Goal: Find specific page/section

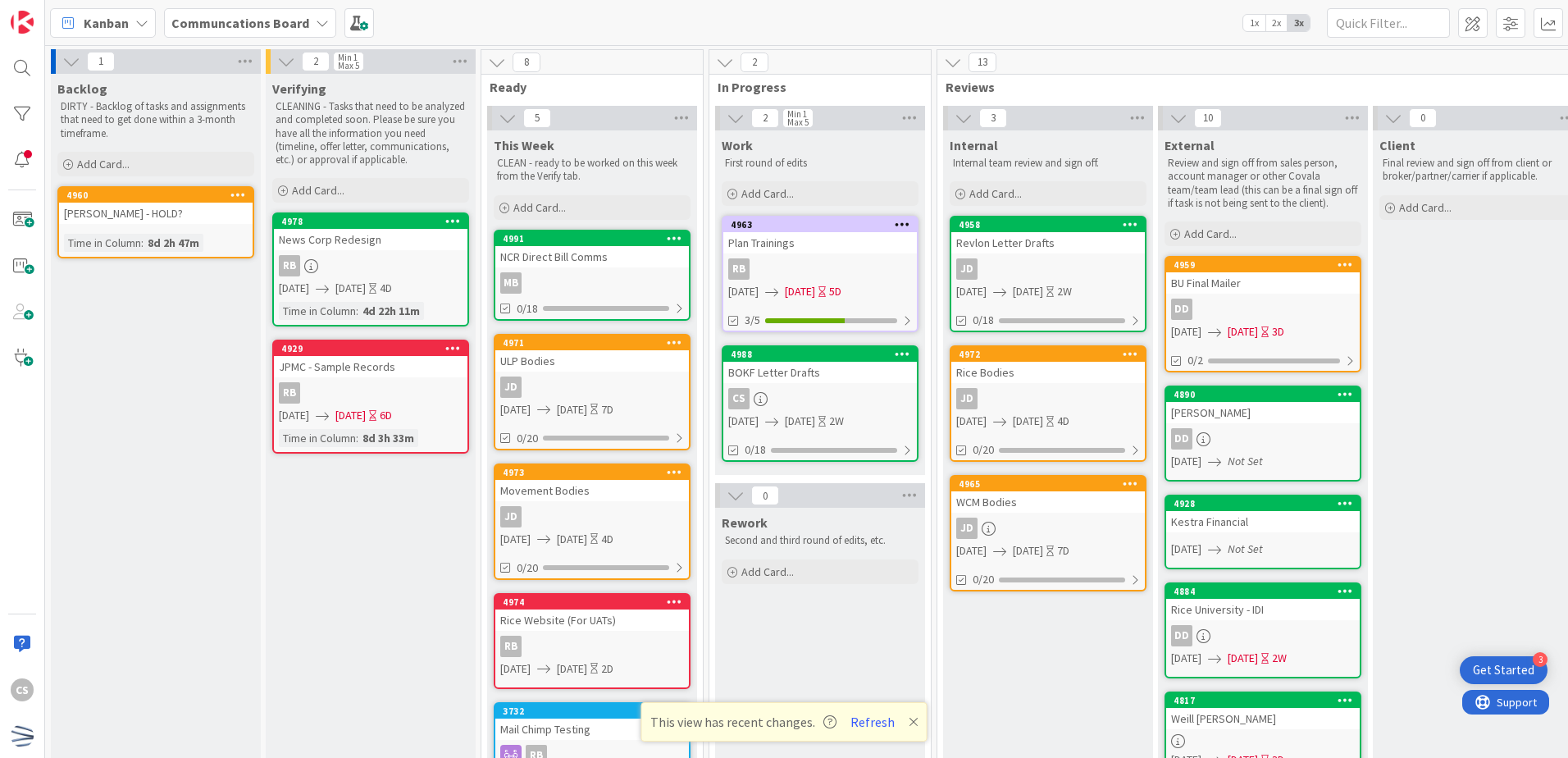
click at [590, 372] on link "4971 ULP Bodies JD 08/15/2025 08/22/2025 7D 0/20" at bounding box center [592, 392] width 197 height 116
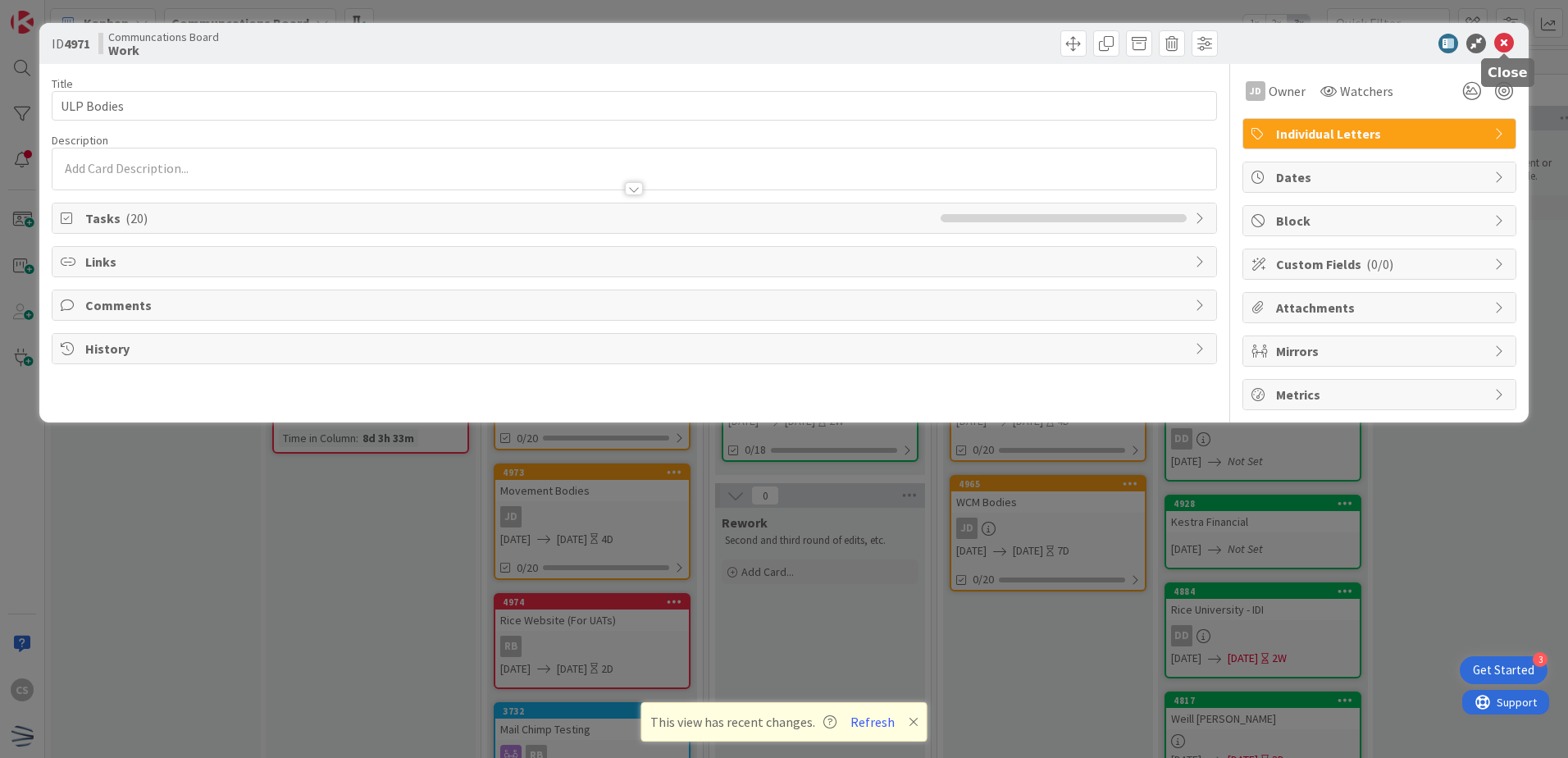
click at [1507, 45] on icon at bounding box center [1504, 44] width 20 height 20
